Goal: Task Accomplishment & Management: Complete application form

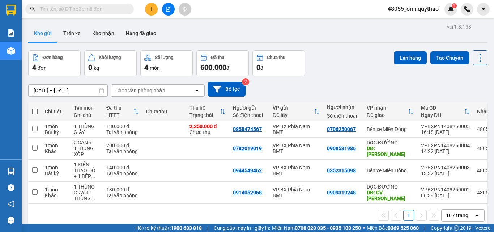
scroll to position [43, 0]
click at [147, 14] on div at bounding box center [168, 9] width 54 height 13
click at [151, 9] on icon "plus" at bounding box center [151, 9] width 0 height 4
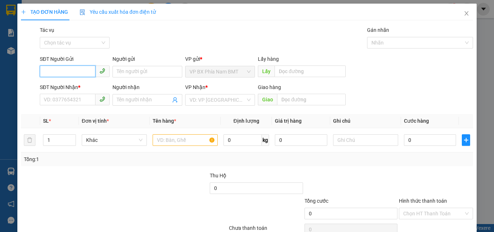
click at [64, 71] on input "SĐT Người Gửi" at bounding box center [68, 71] width 56 height 12
click at [86, 70] on input "SĐT Người Gửi" at bounding box center [68, 71] width 56 height 12
click at [70, 73] on input "SĐT Người Gửi" at bounding box center [68, 71] width 56 height 12
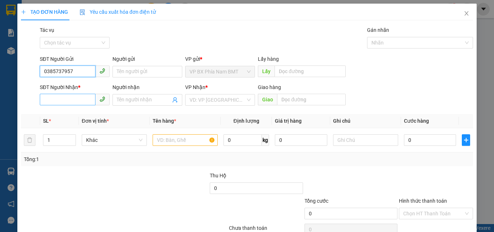
type input "0385737957"
click at [83, 99] on input "SĐT Người Nhận *" at bounding box center [68, 100] width 56 height 12
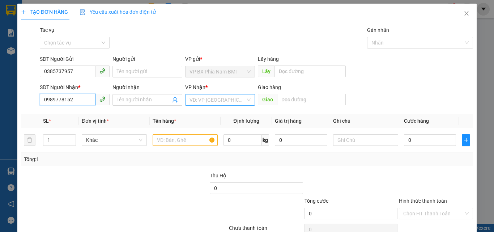
type input "0989778152"
click at [227, 98] on input "search" at bounding box center [217, 99] width 56 height 11
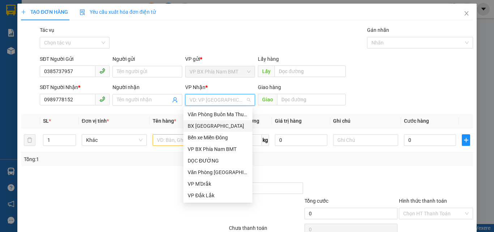
click at [210, 126] on div "BX [GEOGRAPHIC_DATA]" at bounding box center [218, 126] width 60 height 8
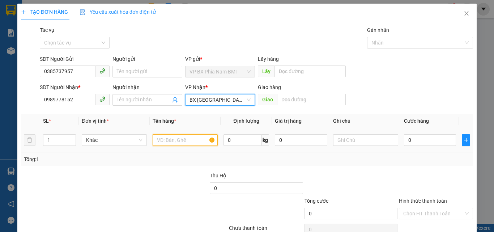
click at [171, 143] on input "text" at bounding box center [185, 140] width 65 height 12
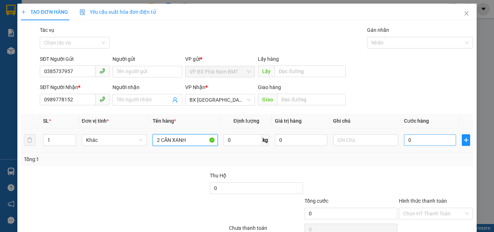
type input "2 CĂN XANH"
type input "3"
type input "32"
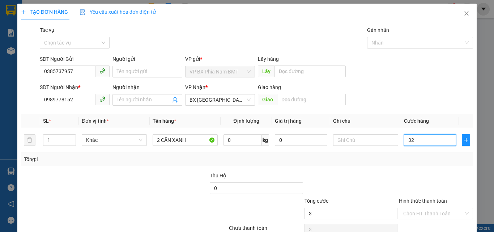
type input "32"
type input "320"
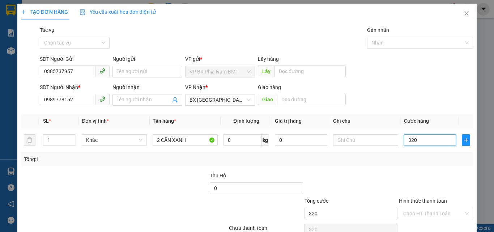
type input "3.200"
type input "32.000"
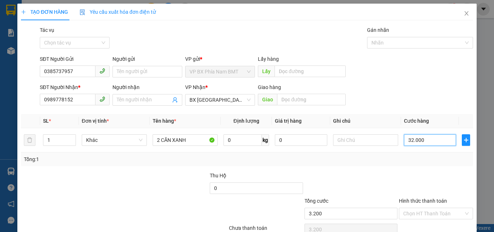
type input "32.000"
type input "320.000"
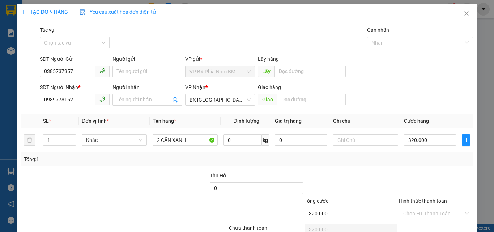
click at [433, 214] on input "Hình thức thanh toán" at bounding box center [433, 213] width 60 height 11
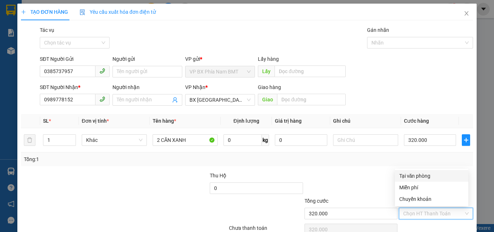
click at [416, 175] on div "Tại văn phòng" at bounding box center [431, 176] width 65 height 8
type input "0"
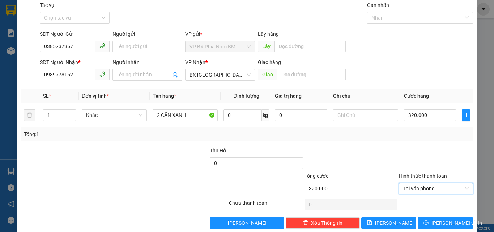
scroll to position [36, 0]
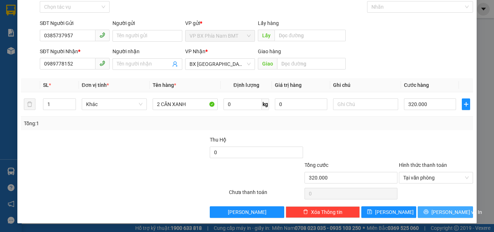
click at [436, 216] on button "[PERSON_NAME] và In" at bounding box center [444, 212] width 55 height 12
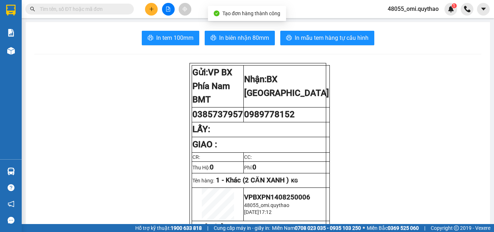
click at [185, 42] on span "In tem 100mm" at bounding box center [174, 37] width 37 height 9
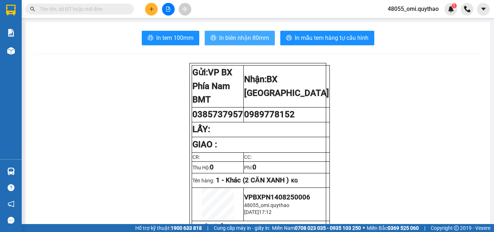
click at [220, 35] on span "In biên nhận 80mm" at bounding box center [244, 37] width 50 height 9
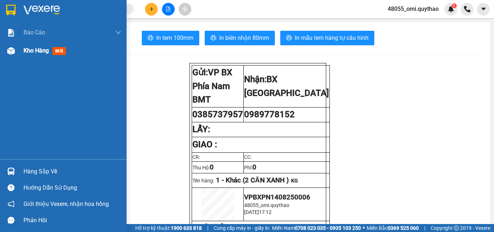
click at [7, 52] on div at bounding box center [11, 50] width 13 height 13
